Goal: Find contact information: Find contact information

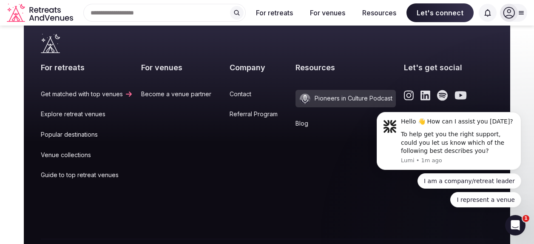
scroll to position [3654, 0]
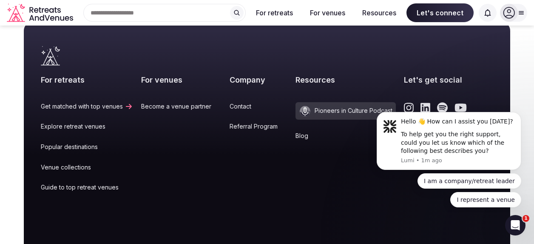
click at [238, 102] on link "Contact" at bounding box center [259, 106] width 58 height 9
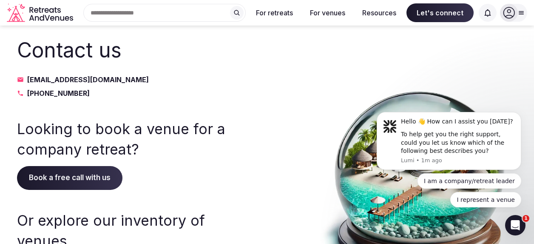
click at [49, 13] on icon "Retreats and Venues company logo" at bounding box center [41, 12] width 68 height 19
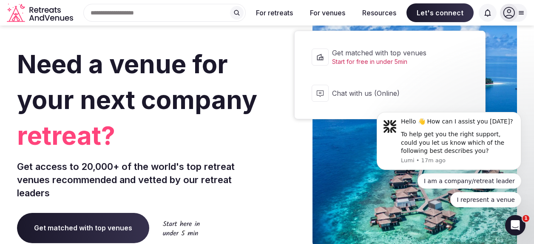
click at [427, 14] on span "Let's connect" at bounding box center [440, 12] width 67 height 19
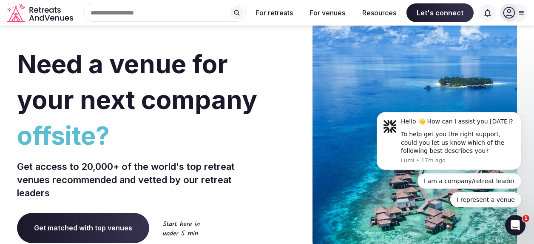
click at [514, 13] on icon at bounding box center [509, 12] width 11 height 11
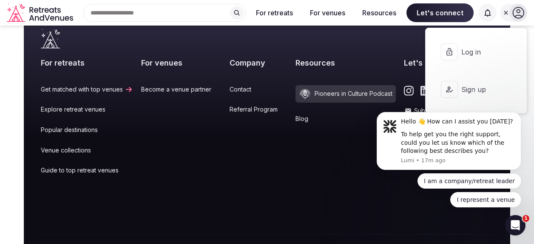
scroll to position [3654, 0]
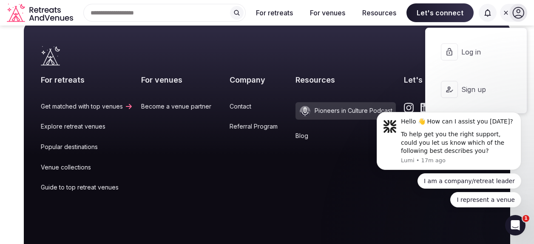
click at [232, 102] on link "Contact" at bounding box center [259, 106] width 58 height 9
